Goal: Task Accomplishment & Management: Manage account settings

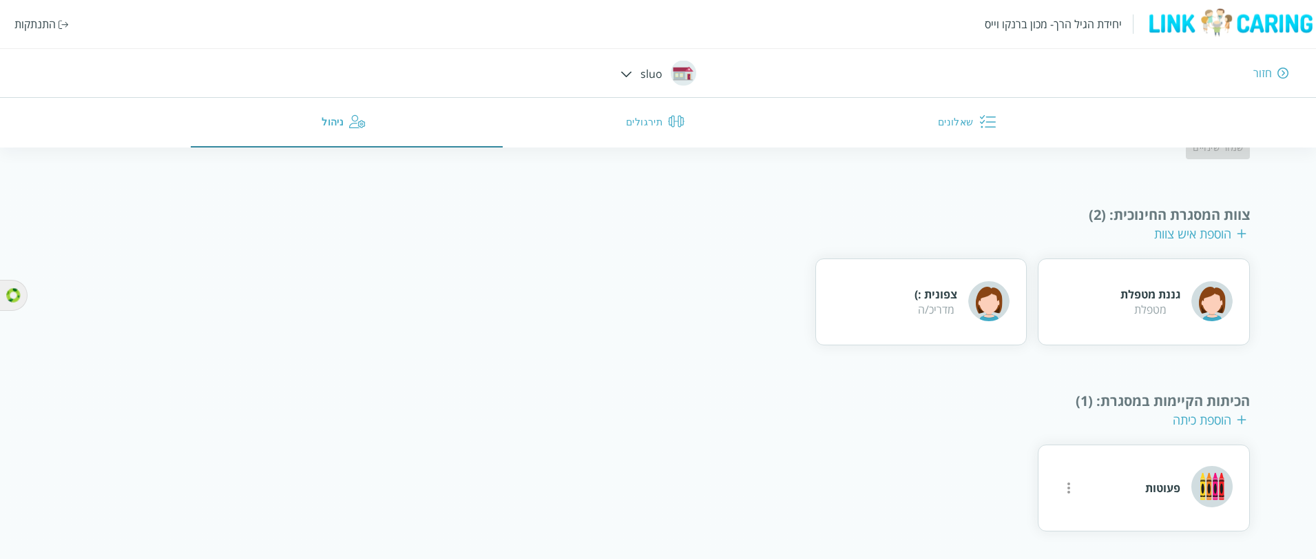
click at [34, 25] on div "התנתקות" at bounding box center [34, 24] width 41 height 15
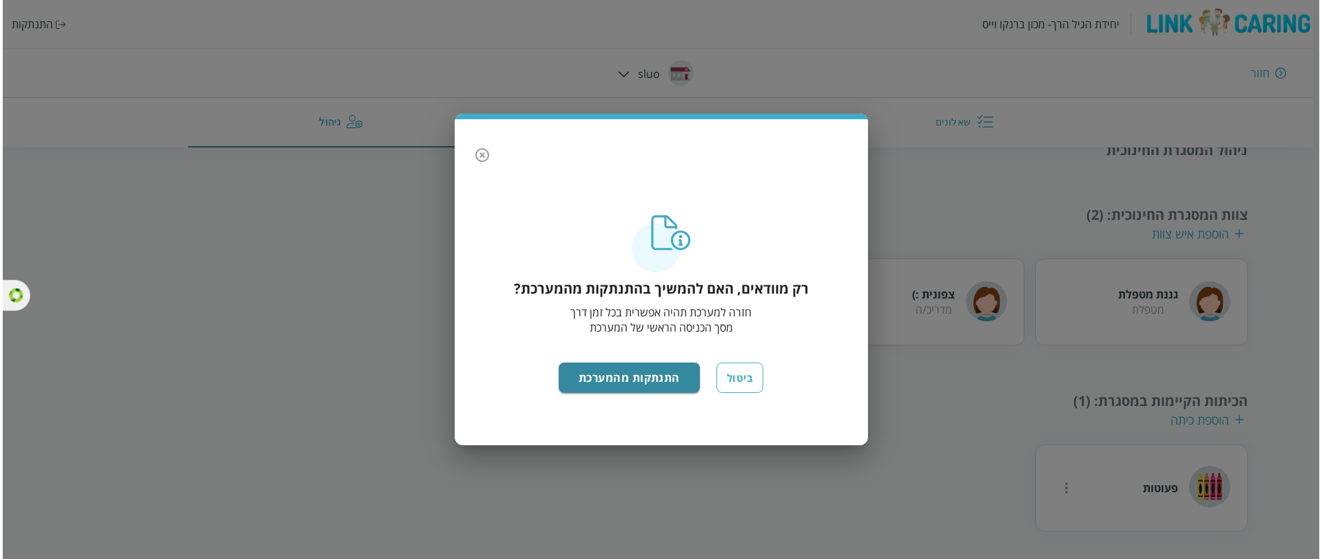
scroll to position [43, 0]
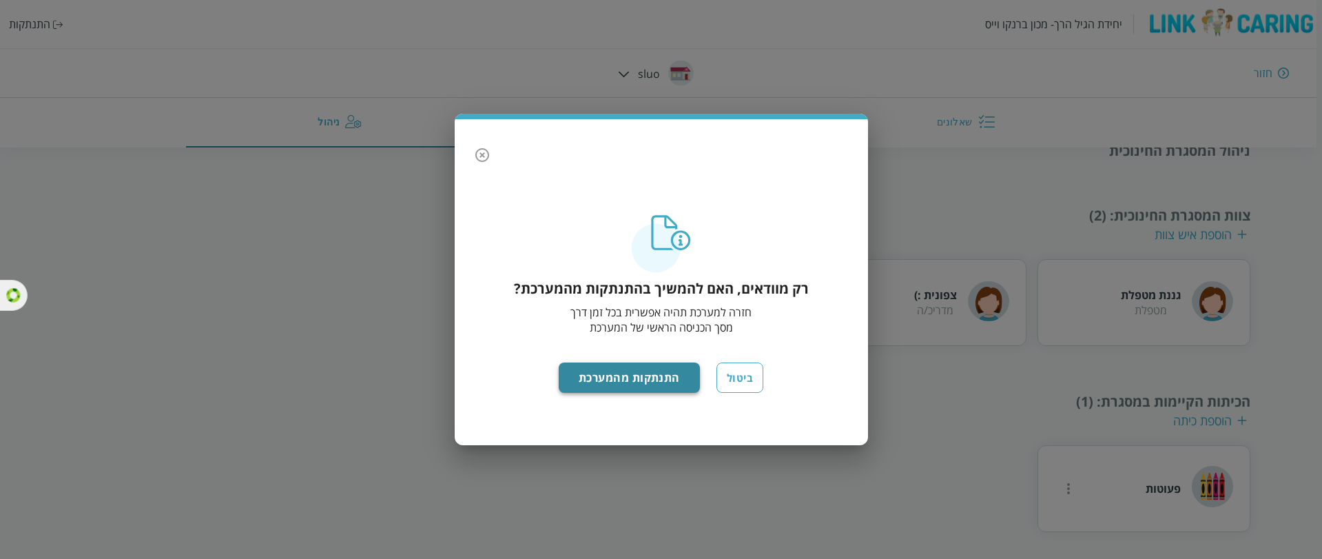
click at [594, 376] on button "התנתקות מהמערכת" at bounding box center [629, 377] width 141 height 30
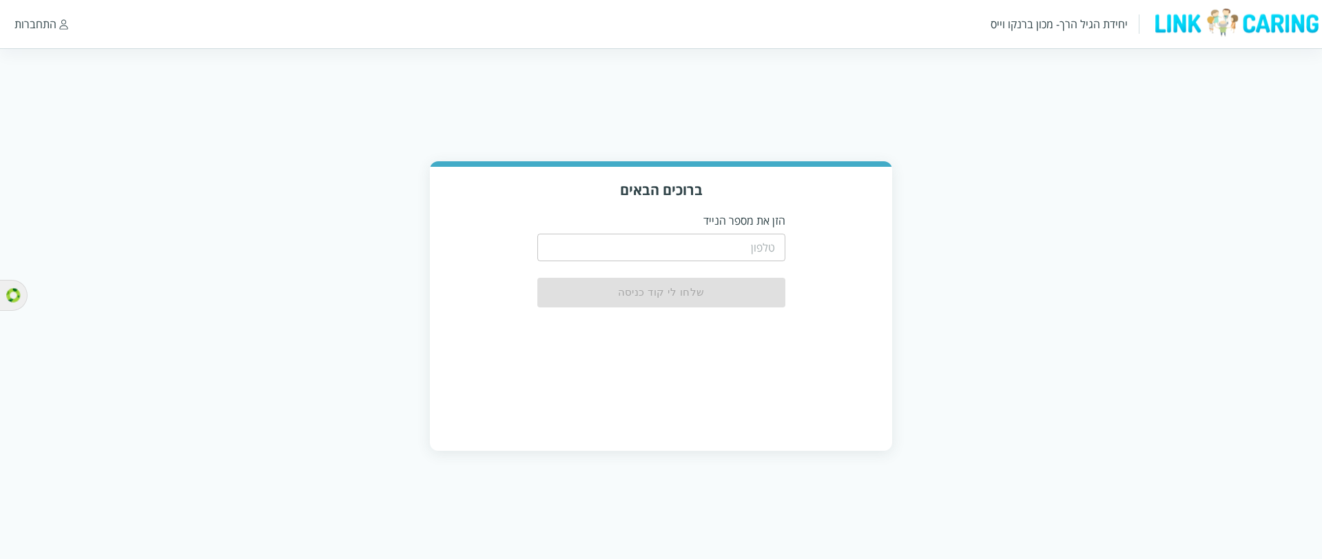
drag, startPoint x: 0, startPoint y: 0, endPoint x: 703, endPoint y: 245, distance: 744.2
click at [703, 245] on input "tel" at bounding box center [661, 248] width 248 height 28
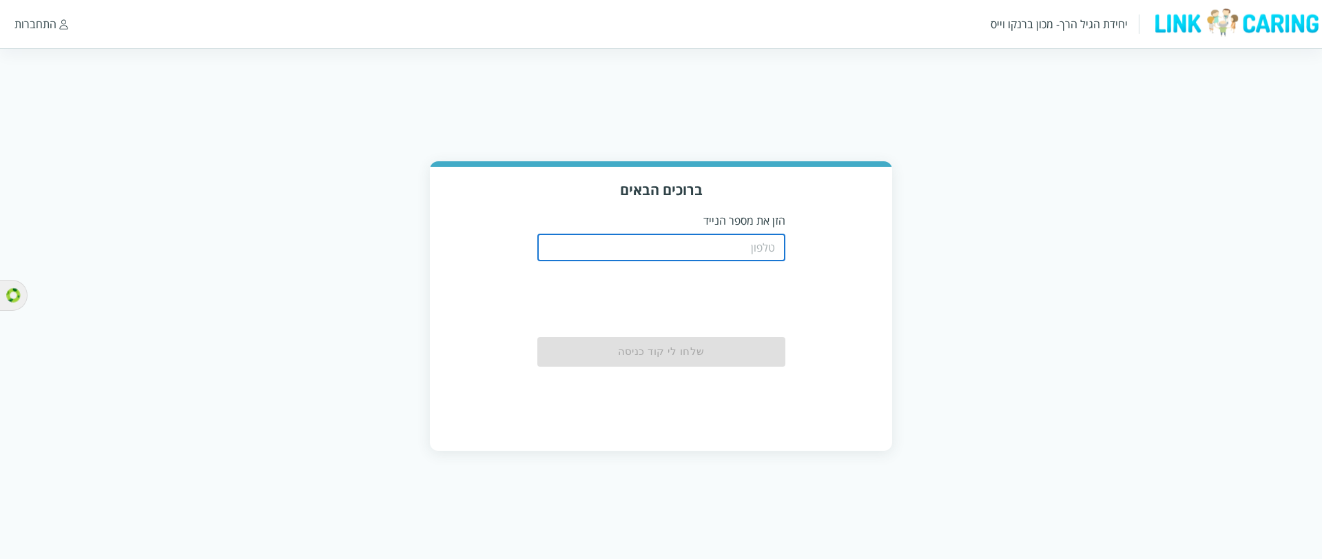
paste input "0544499999"
type input "0544499999"
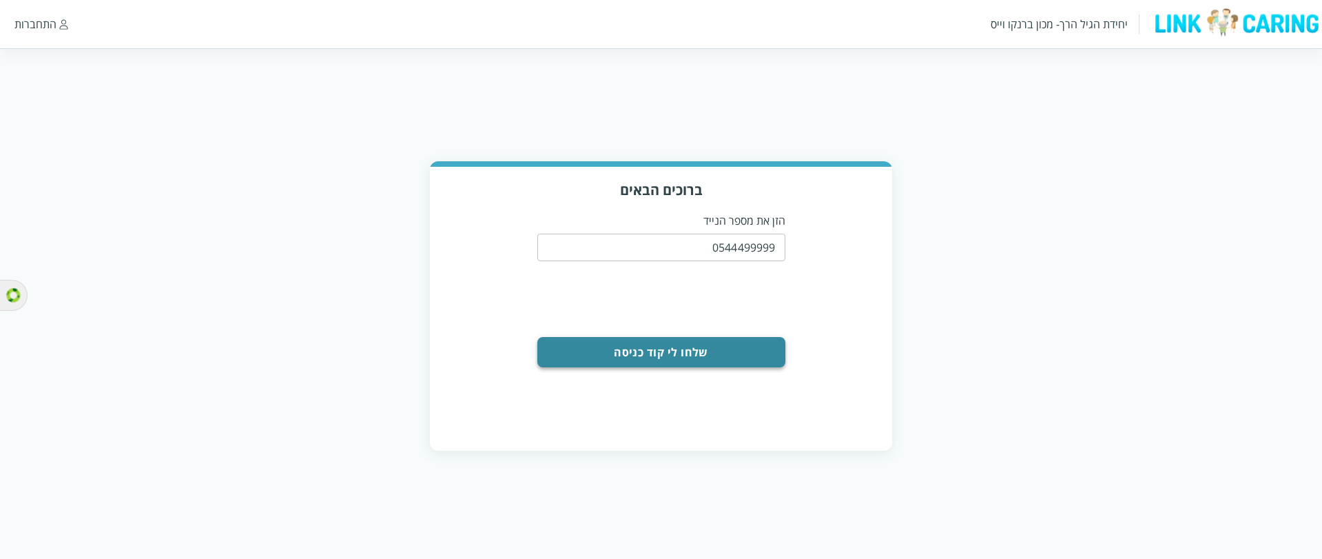
click at [743, 351] on button "שלחו לי קוד כניסה" at bounding box center [661, 352] width 248 height 30
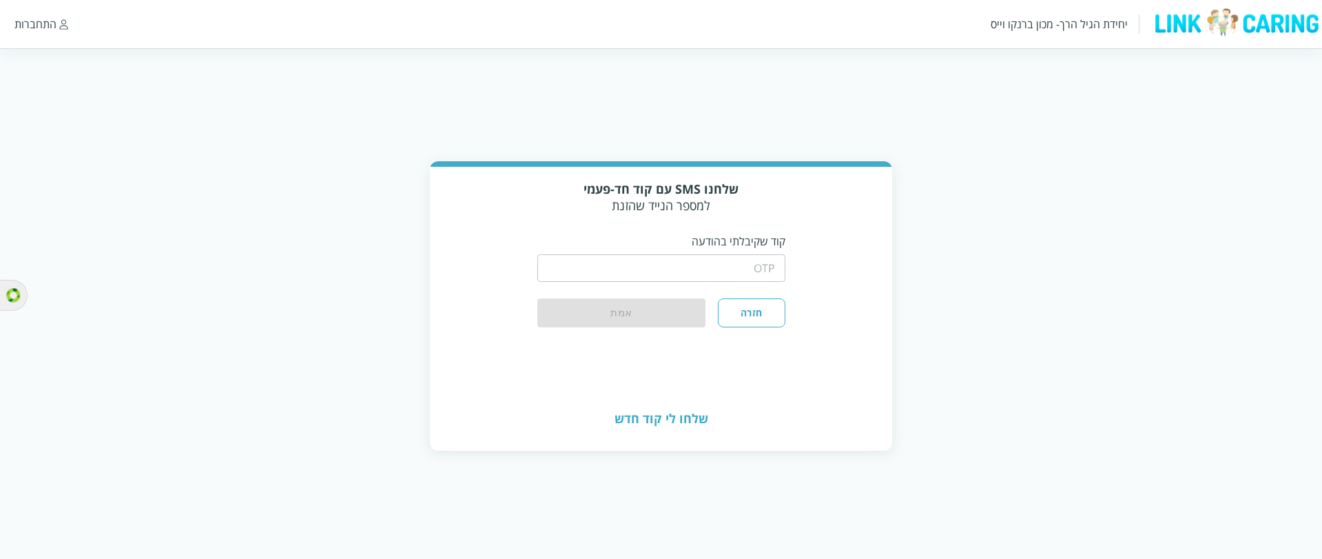
click at [748, 279] on input "string" at bounding box center [661, 268] width 248 height 28
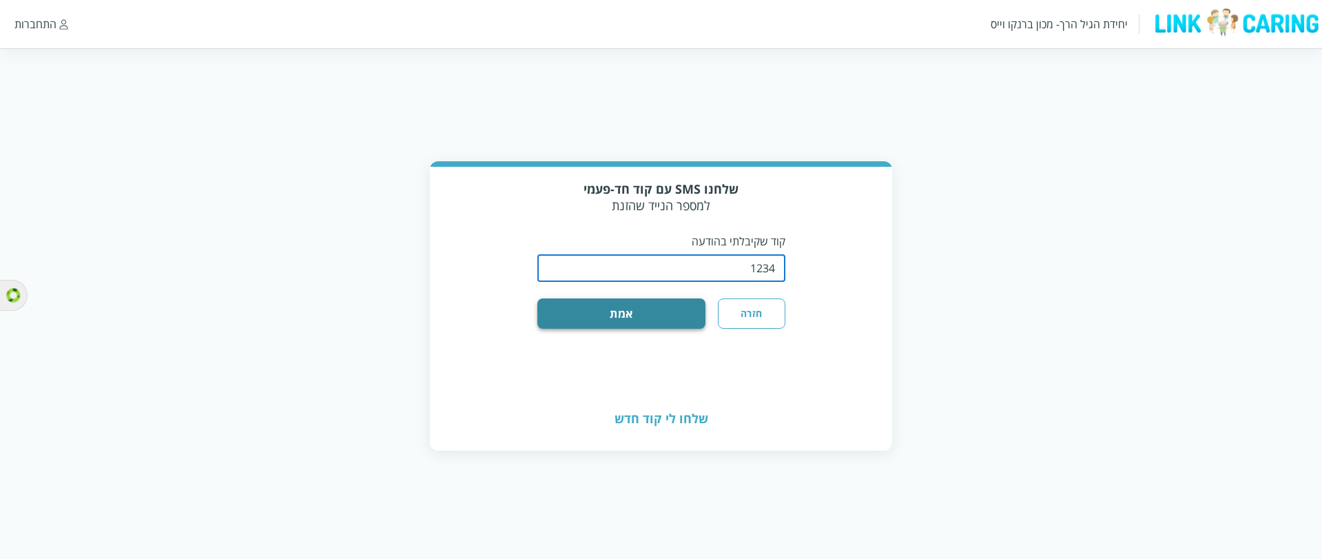
type input "1234"
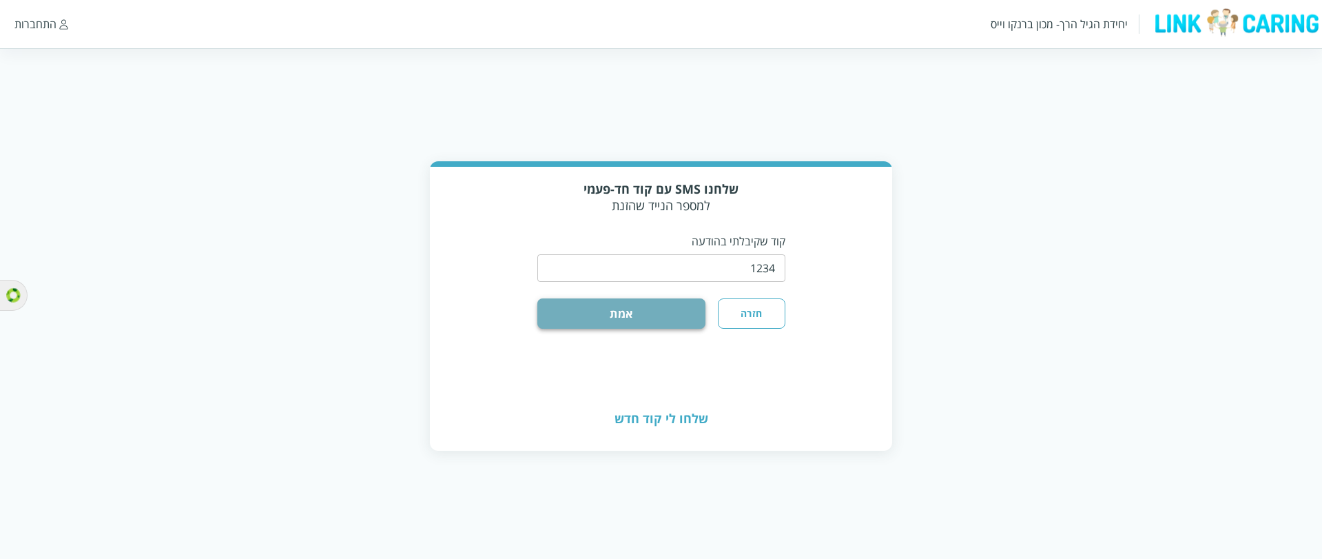
click at [670, 303] on button "אמת" at bounding box center [621, 313] width 169 height 30
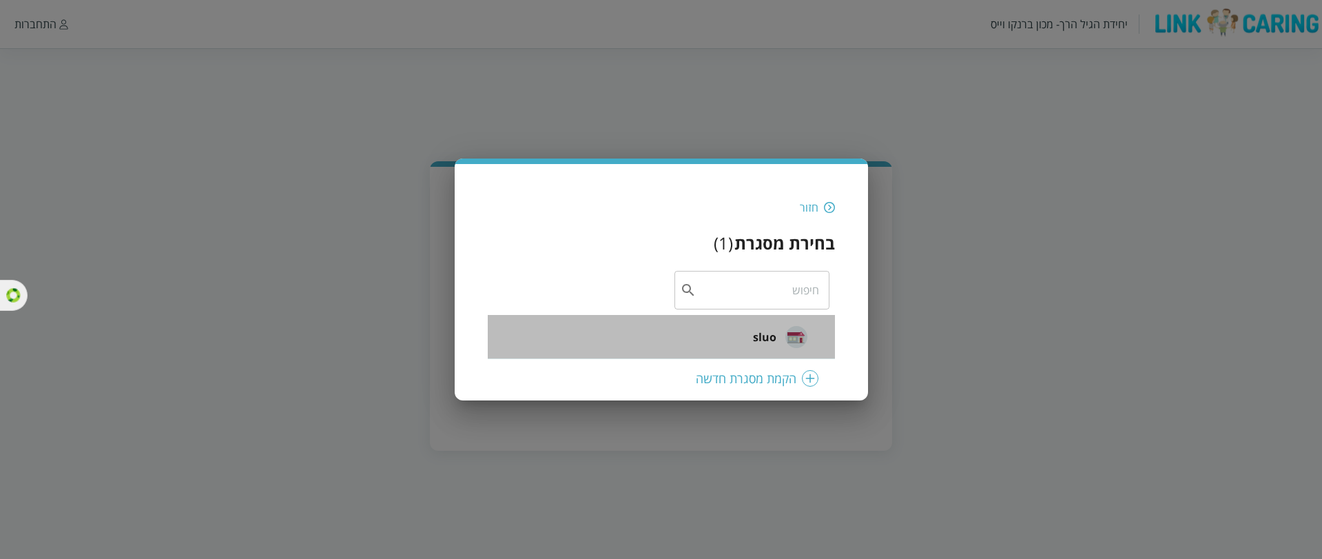
click at [745, 341] on li "sluo" at bounding box center [661, 337] width 347 height 44
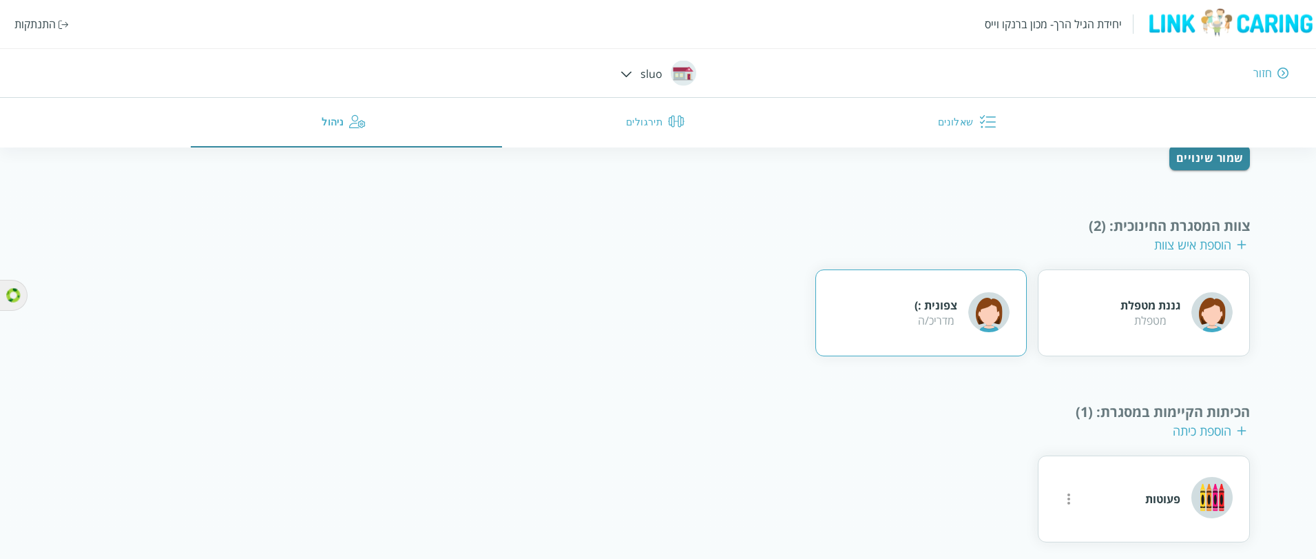
scroll to position [176, 0]
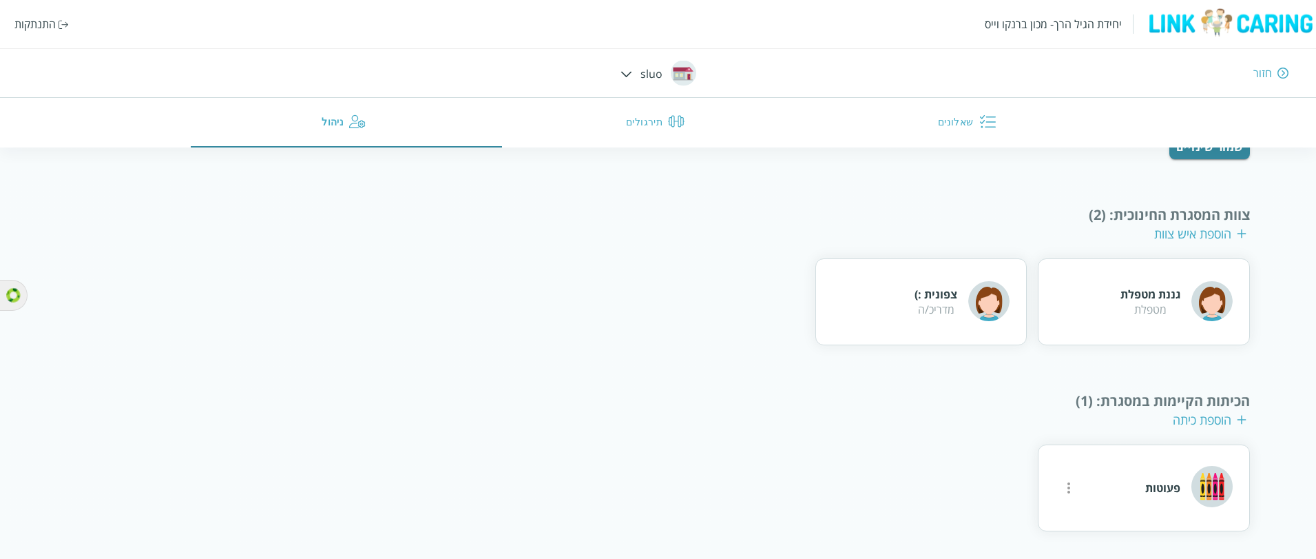
click at [101, 203] on div "ניהול המסגרת החינוכית שם המסגרת החינוכית sluo ​ כתובת המסגרת החינוכית [PERSON_N…" at bounding box center [658, 270] width 1185 height 524
